Goal: Transaction & Acquisition: Subscribe to service/newsletter

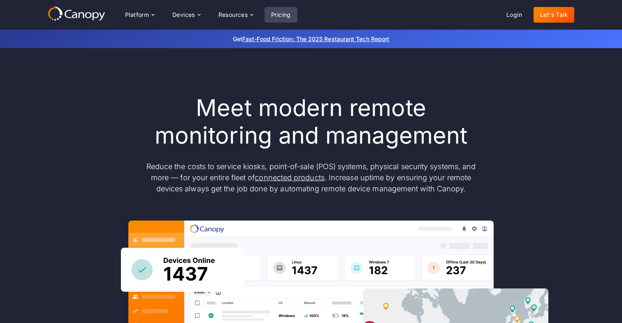
click at [286, 14] on link "Pricing" at bounding box center [281, 15] width 33 height 16
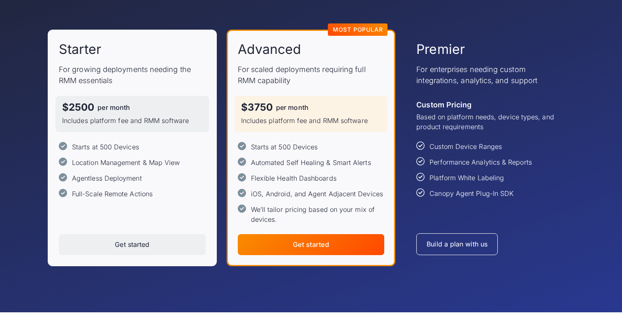
scroll to position [122, 0]
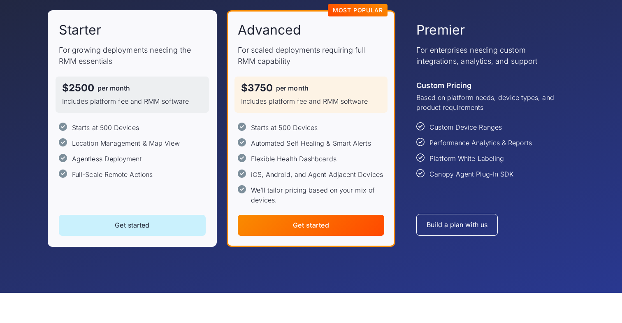
click at [150, 229] on link "Get started" at bounding box center [132, 225] width 147 height 21
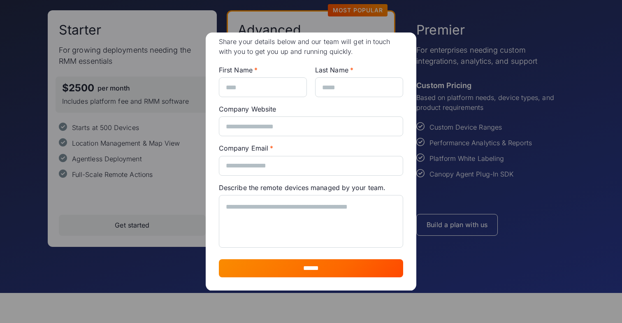
scroll to position [0, 0]
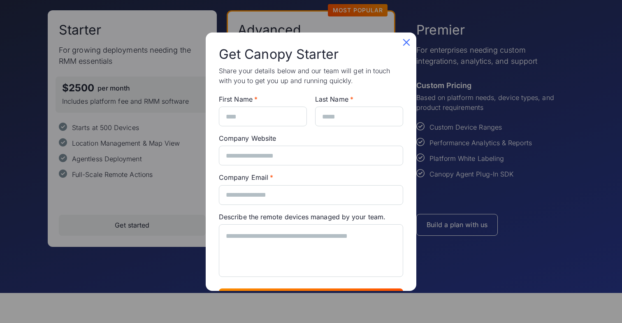
click at [409, 44] on icon at bounding box center [406, 42] width 13 height 13
